Goal: Task Accomplishment & Management: Use online tool/utility

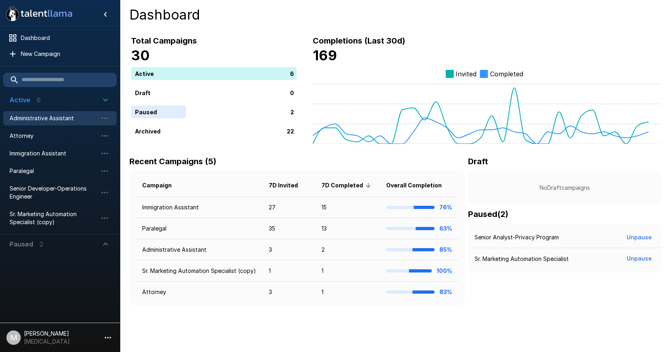
click at [62, 115] on span "Administrative Assistant" at bounding box center [54, 118] width 88 height 8
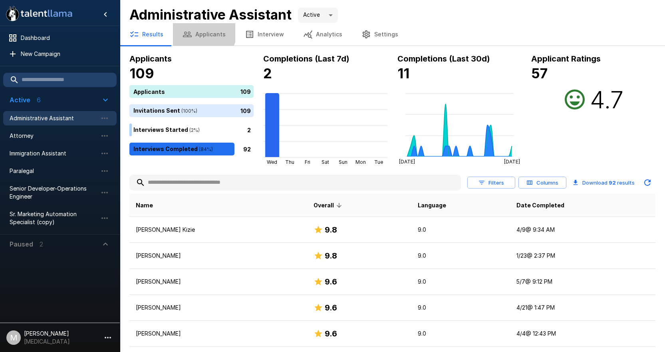
click at [194, 29] on button "Applicants" at bounding box center [204, 34] width 62 height 22
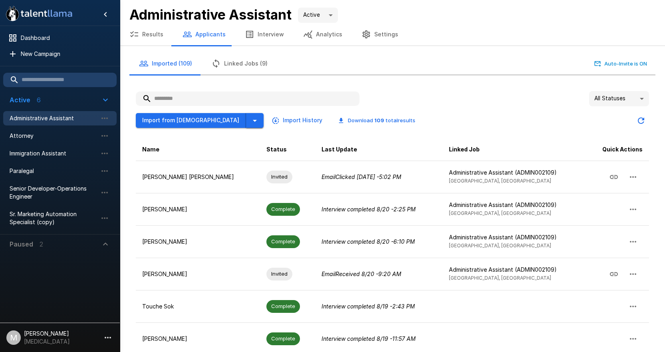
click at [253, 121] on icon "button" at bounding box center [255, 121] width 4 height 2
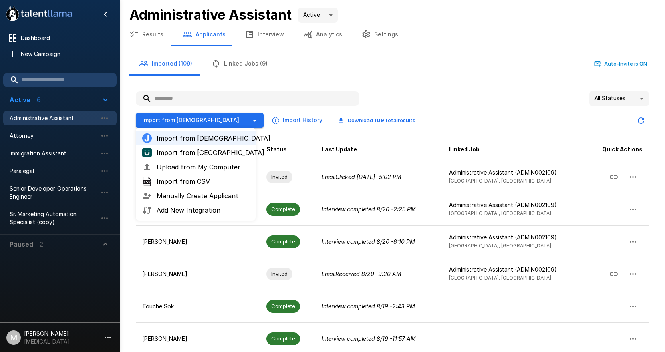
click at [195, 168] on span "Upload from My Computer" at bounding box center [203, 167] width 93 height 10
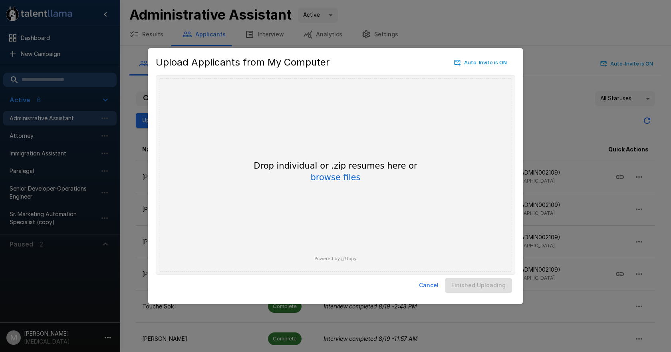
drag, startPoint x: 436, startPoint y: 288, endPoint x: 314, endPoint y: 206, distance: 147.6
click at [436, 288] on button "Cancel" at bounding box center [429, 285] width 26 height 15
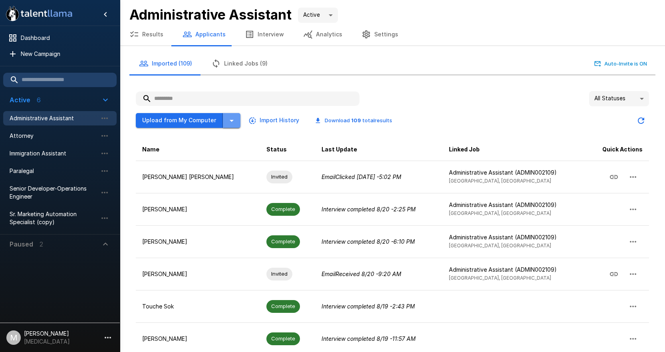
click at [230, 121] on icon "button" at bounding box center [232, 121] width 10 height 10
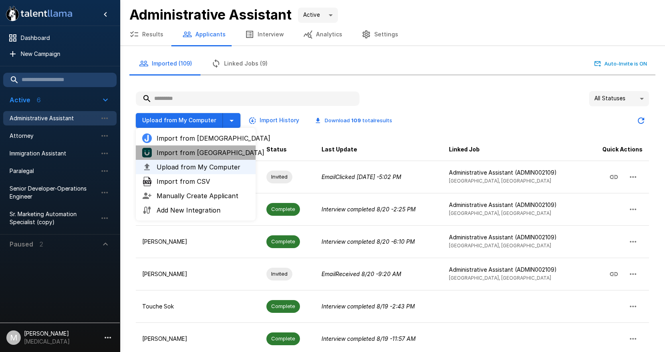
click at [182, 150] on span "Import from [GEOGRAPHIC_DATA]" at bounding box center [203, 153] width 93 height 10
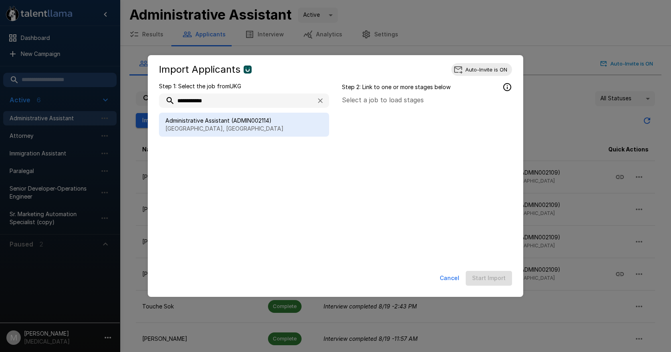
type input "**********"
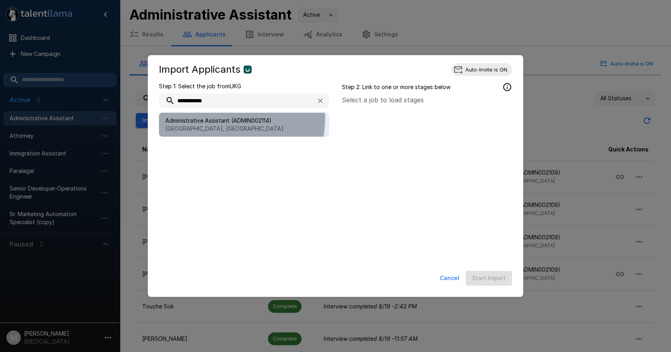
click at [222, 119] on span "Administrative Assistant (ADMIN002114)" at bounding box center [243, 121] width 157 height 8
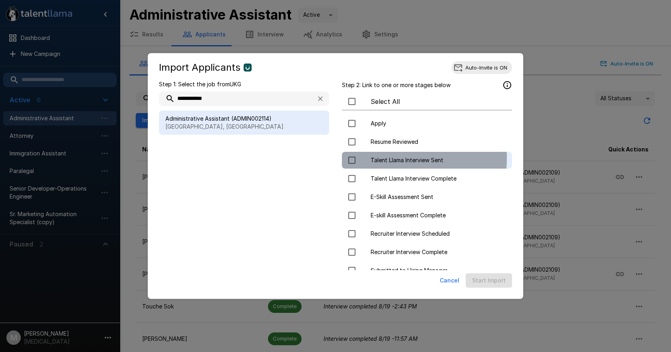
click at [373, 158] on span "Talent Llama Interview Sent" at bounding box center [438, 160] width 135 height 8
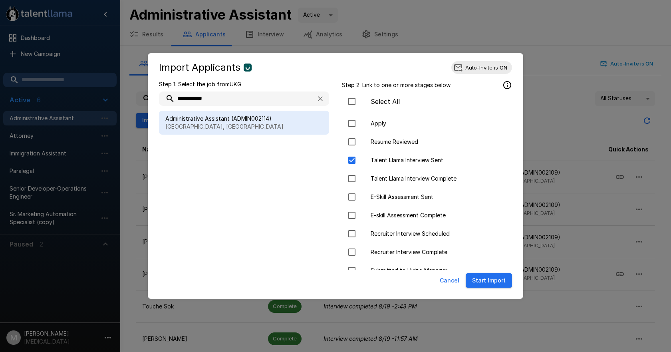
click at [488, 278] on button "Start Import" at bounding box center [489, 280] width 46 height 15
